Goal: Navigation & Orientation: Find specific page/section

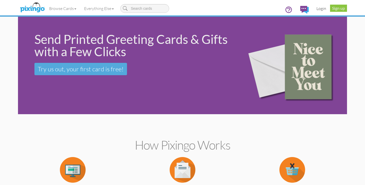
click at [321, 10] on link "Login" at bounding box center [321, 8] width 17 height 13
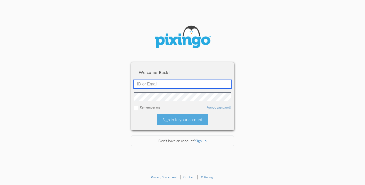
type input "[PERSON_NAME][EMAIL_ADDRESS][DOMAIN_NAME]"
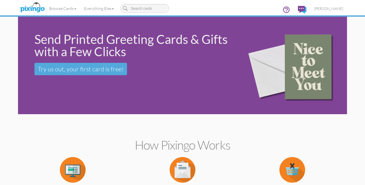
click at [307, 11] on img at bounding box center [302, 10] width 8 height 8
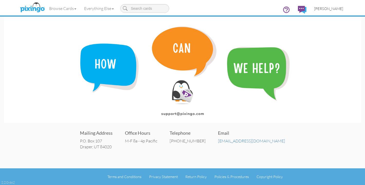
click at [335, 11] on link "[PERSON_NAME]" at bounding box center [329, 8] width 37 height 13
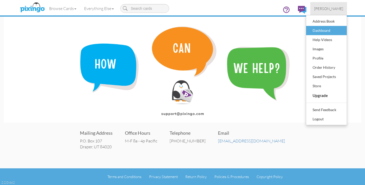
click at [322, 28] on div "Dashboard" at bounding box center [327, 31] width 30 height 8
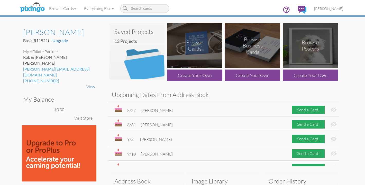
click at [137, 60] on img at bounding box center [136, 51] width 55 height 57
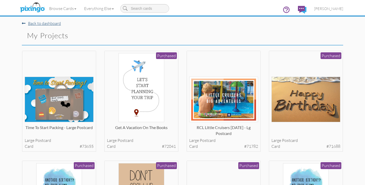
click at [33, 22] on link "Back to dashboard" at bounding box center [41, 23] width 39 height 5
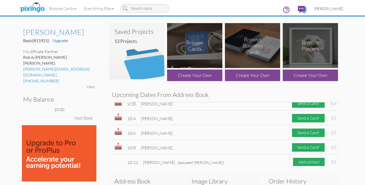
click at [335, 12] on link "[PERSON_NAME]" at bounding box center [329, 8] width 37 height 13
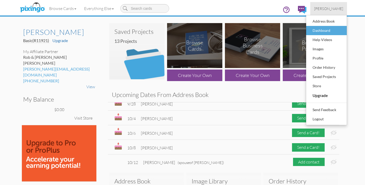
click at [329, 29] on div "Dashboard" at bounding box center [327, 31] width 30 height 8
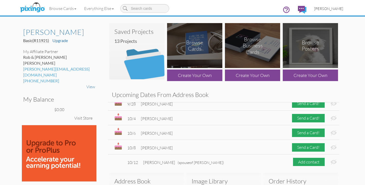
click at [335, 6] on span "[PERSON_NAME]" at bounding box center [328, 8] width 29 height 4
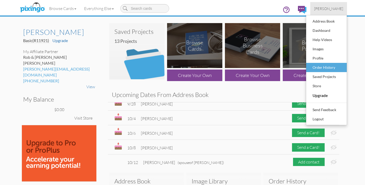
click at [331, 69] on div "Order History" at bounding box center [327, 68] width 30 height 8
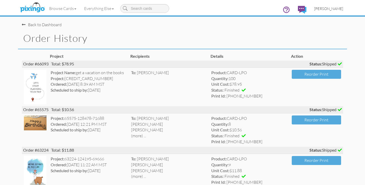
click at [335, 12] on link "[PERSON_NAME]" at bounding box center [329, 8] width 37 height 13
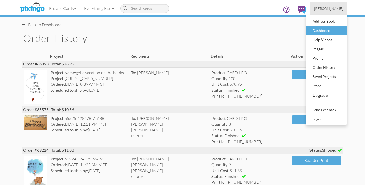
click at [329, 29] on div "Dashboard" at bounding box center [327, 31] width 30 height 8
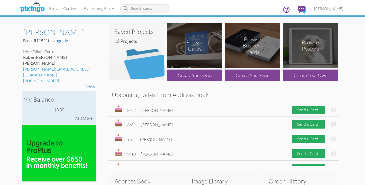
click at [79, 107] on div "$0.00" at bounding box center [59, 110] width 72 height 6
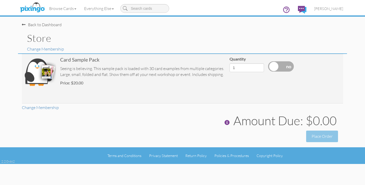
click at [40, 24] on div "Back to Dashboard" at bounding box center [42, 25] width 40 height 6
